Goal: Task Accomplishment & Management: Use online tool/utility

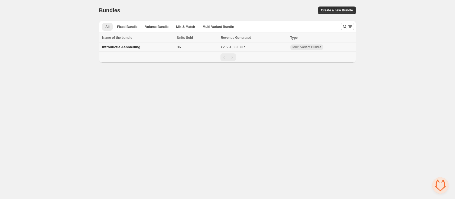
click at [119, 48] on span "Introductie Aanbieding" at bounding box center [121, 47] width 38 height 4
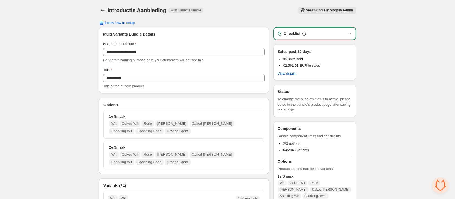
click at [334, 28] on div "Checklist" at bounding box center [315, 34] width 82 height 12
click at [341, 31] on div "Checklist" at bounding box center [314, 33] width 75 height 5
click at [348, 32] on icon "button" at bounding box center [349, 33] width 5 height 5
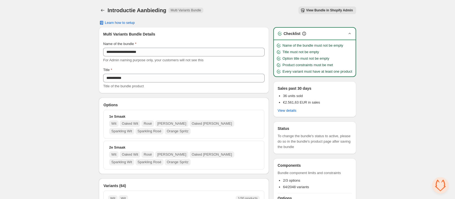
click at [349, 32] on icon "button" at bounding box center [349, 33] width 5 height 5
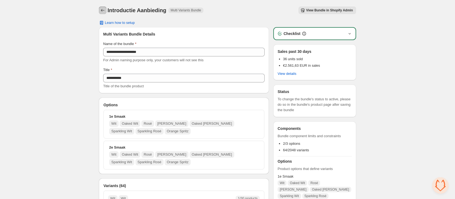
click at [103, 11] on icon "Back" at bounding box center [102, 10] width 5 height 5
